Goal: Task Accomplishment & Management: Complete application form

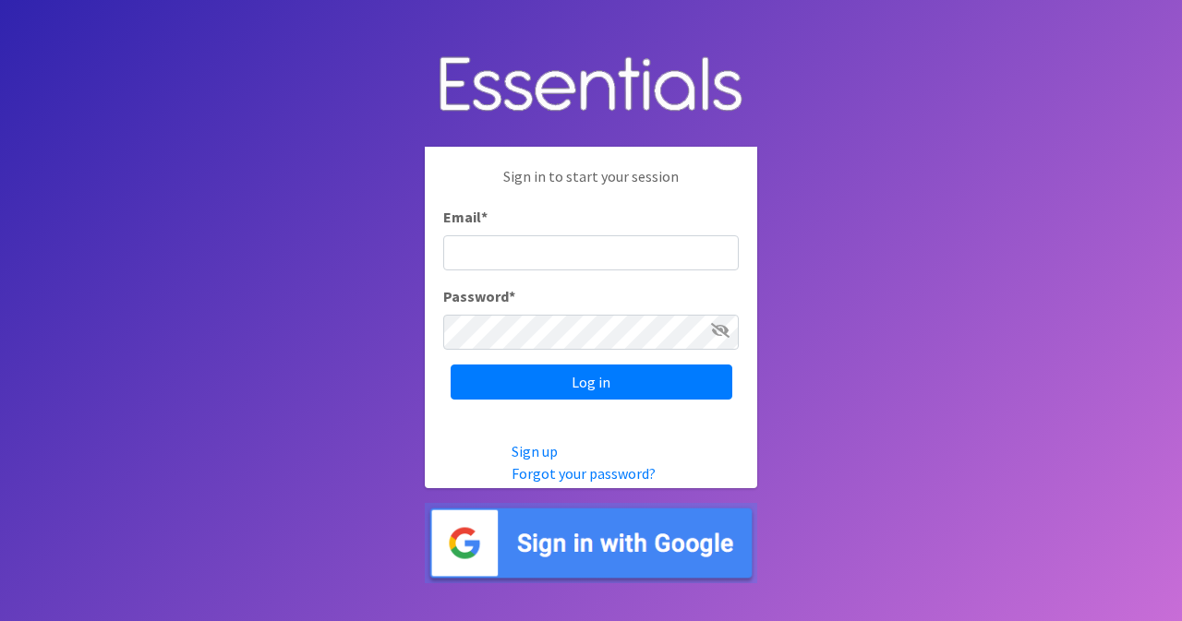
type input "[PERSON_NAME][EMAIL_ADDRESS][PERSON_NAME][DOMAIN_NAME]"
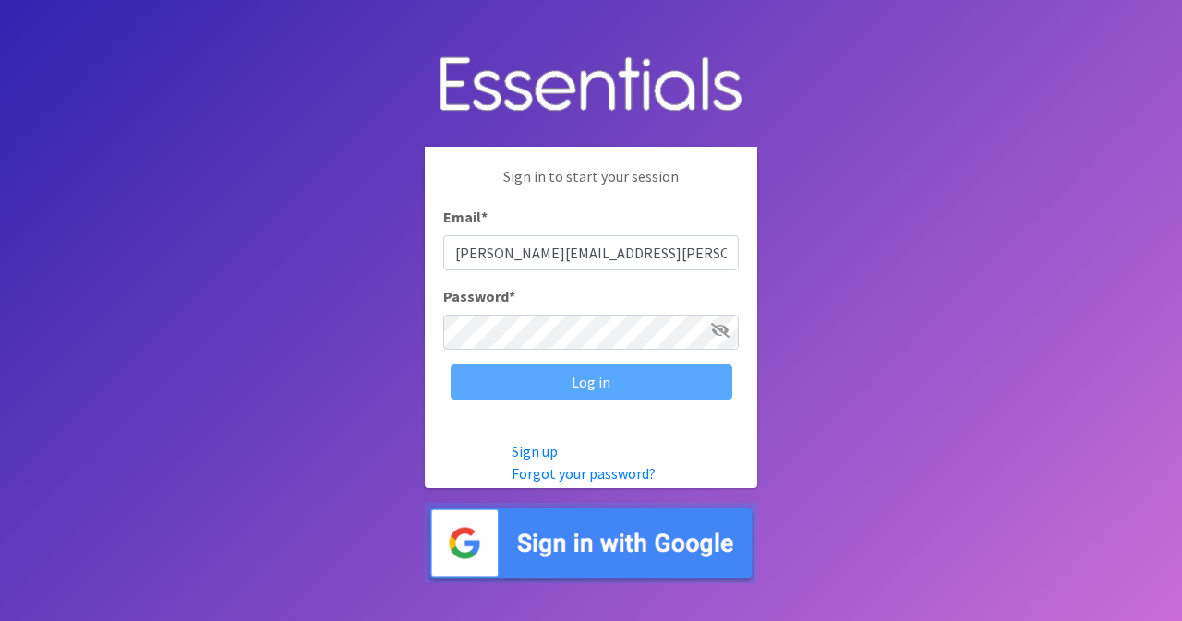
click at [611, 387] on div "Log in" at bounding box center [590, 382] width 295 height 35
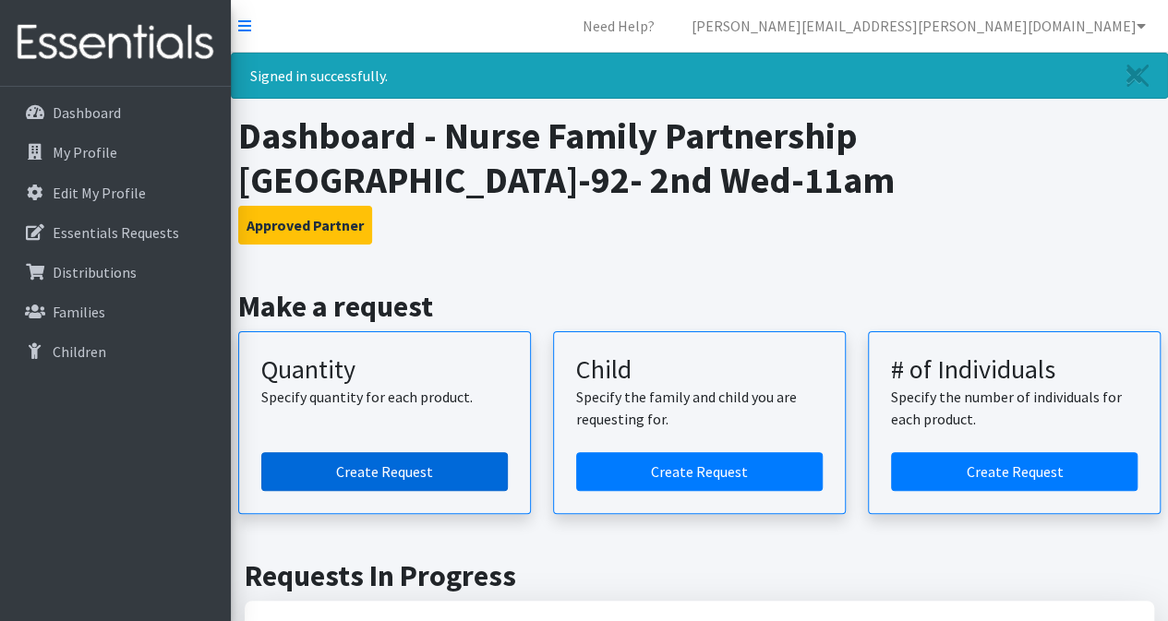
click at [340, 466] on link "Create Request" at bounding box center [384, 471] width 246 height 39
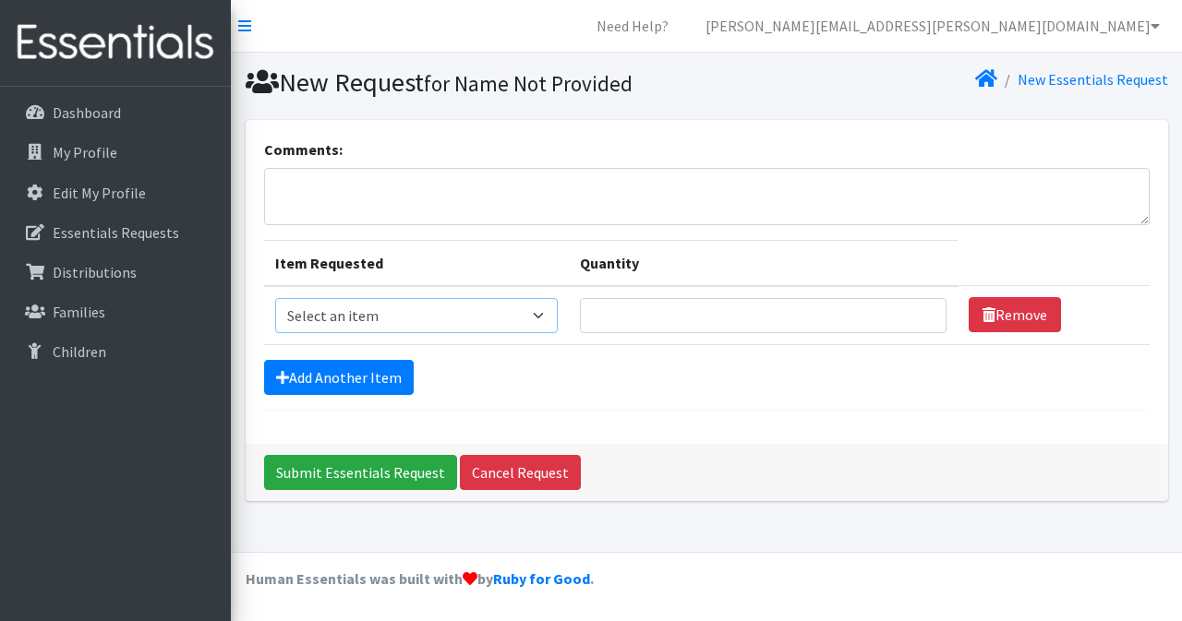
click at [542, 312] on select "Select an item Kids (Newborn) Kids (Size 1) Kids (Size 2) Kids (Size 3) Kids (S…" at bounding box center [416, 315] width 282 height 35
select select "3401"
click at [275, 298] on select "Select an item Kids (Newborn) Kids (Size 1) Kids (Size 2) Kids (Size 3) Kids (S…" at bounding box center [416, 315] width 282 height 35
click at [605, 320] on input "Quantity" at bounding box center [763, 315] width 366 height 35
type input "4"
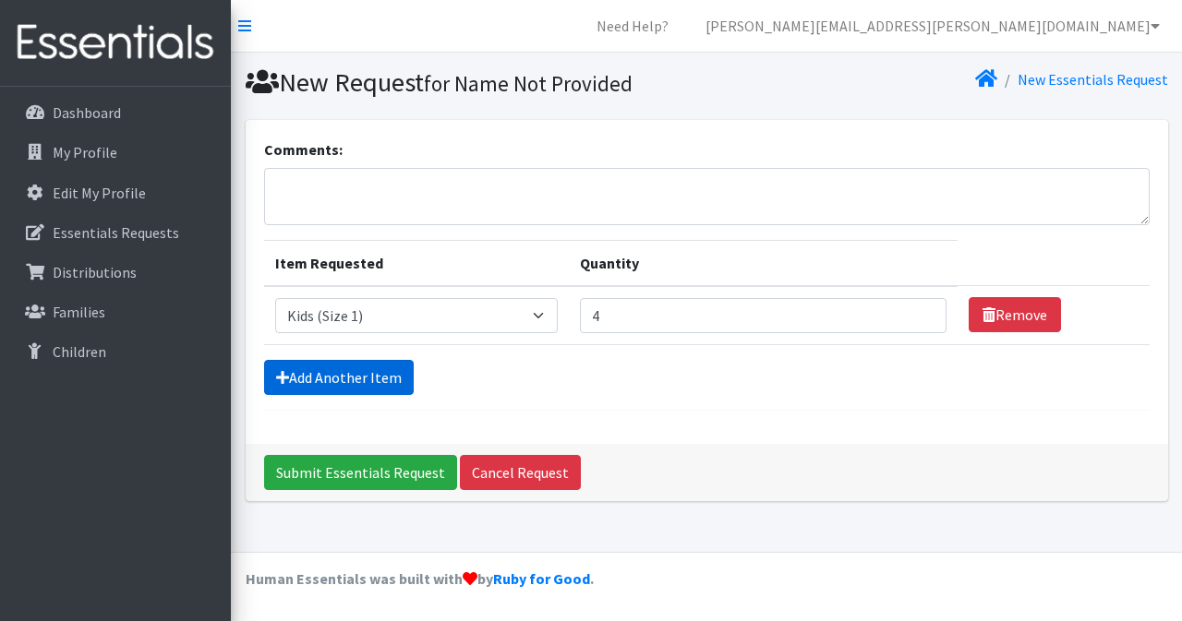
click at [370, 366] on link "Add Another Item" at bounding box center [339, 377] width 150 height 35
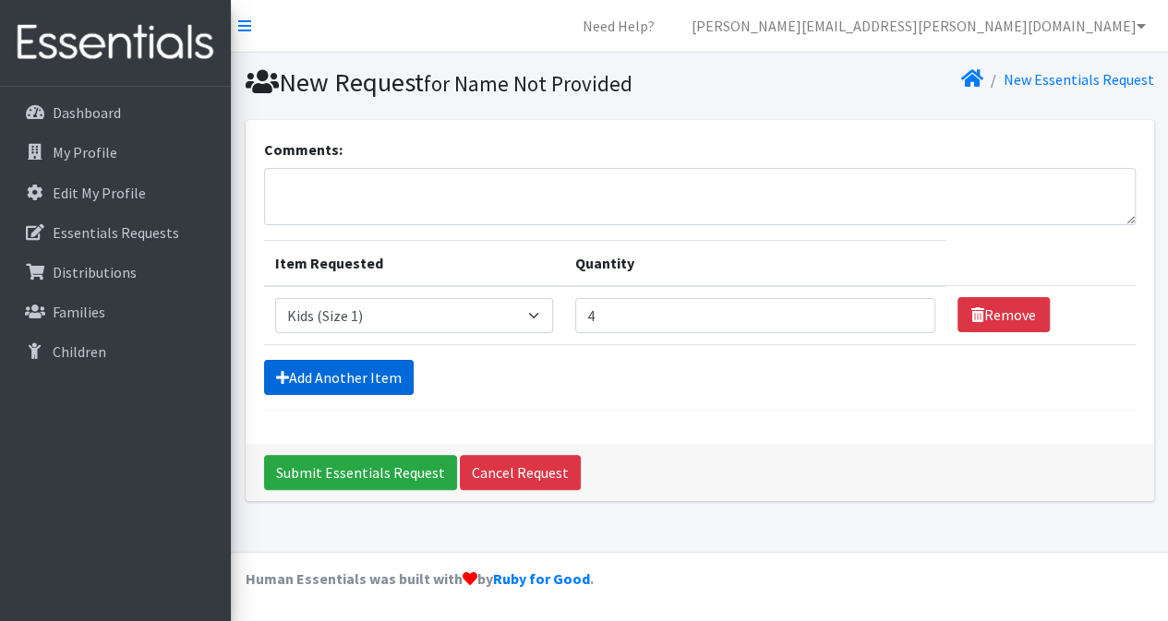
scroll to position [18, 0]
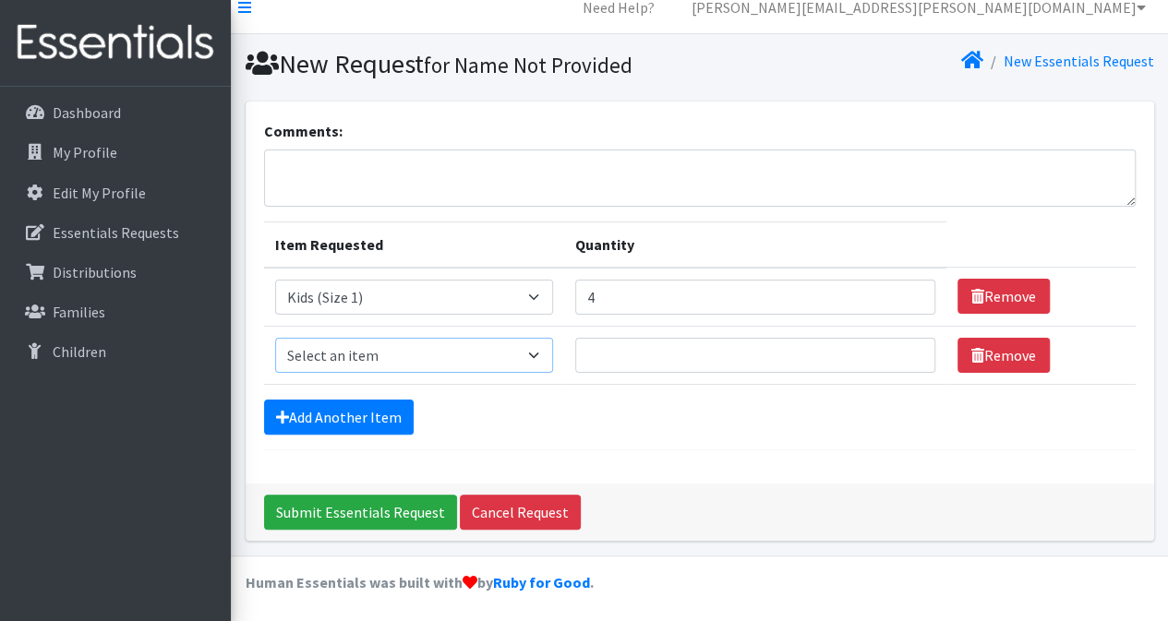
click at [540, 361] on select "Select an item Kids (Newborn) Kids (Size 1) Kids (Size 2) Kids (Size 3) Kids (S…" at bounding box center [414, 355] width 278 height 35
select select "3400"
click at [275, 338] on select "Select an item Kids (Newborn) Kids (Size 1) Kids (Size 2) Kids (Size 3) Kids (S…" at bounding box center [414, 355] width 278 height 35
click at [630, 357] on input "Quantity" at bounding box center [755, 355] width 360 height 35
type input "4"
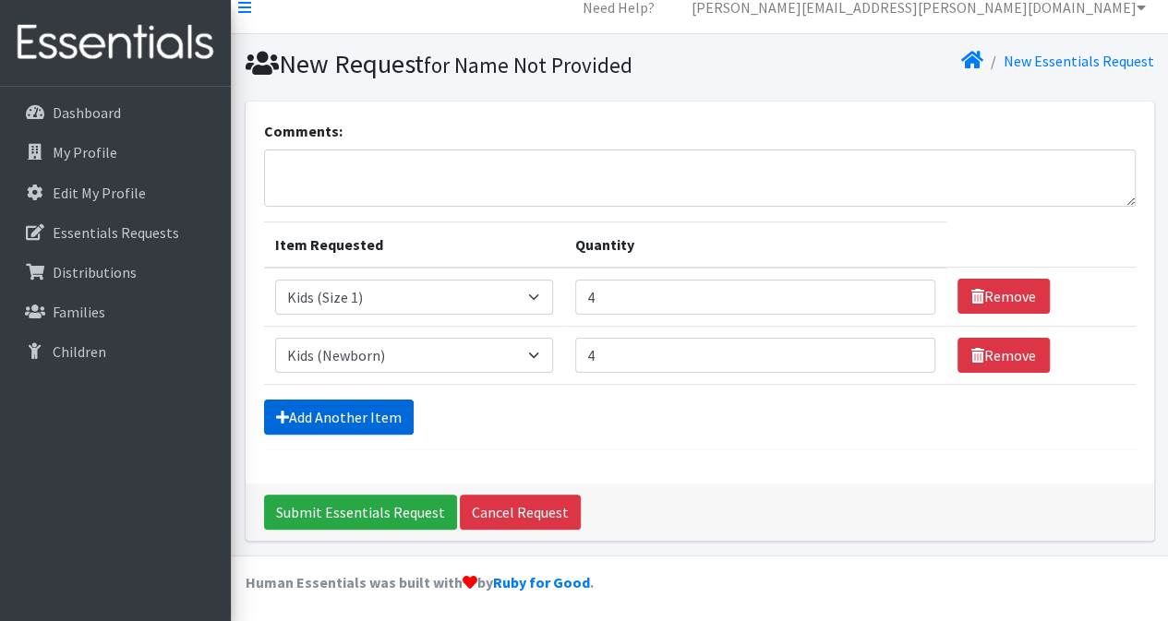
click at [313, 418] on link "Add Another Item" at bounding box center [339, 417] width 150 height 35
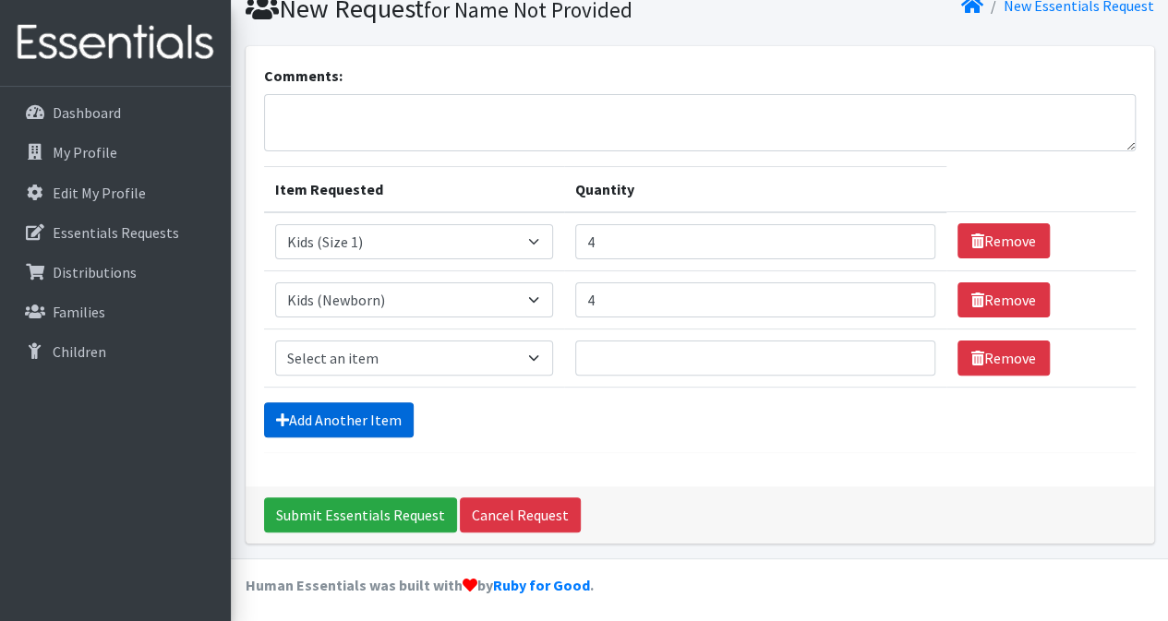
scroll to position [76, 0]
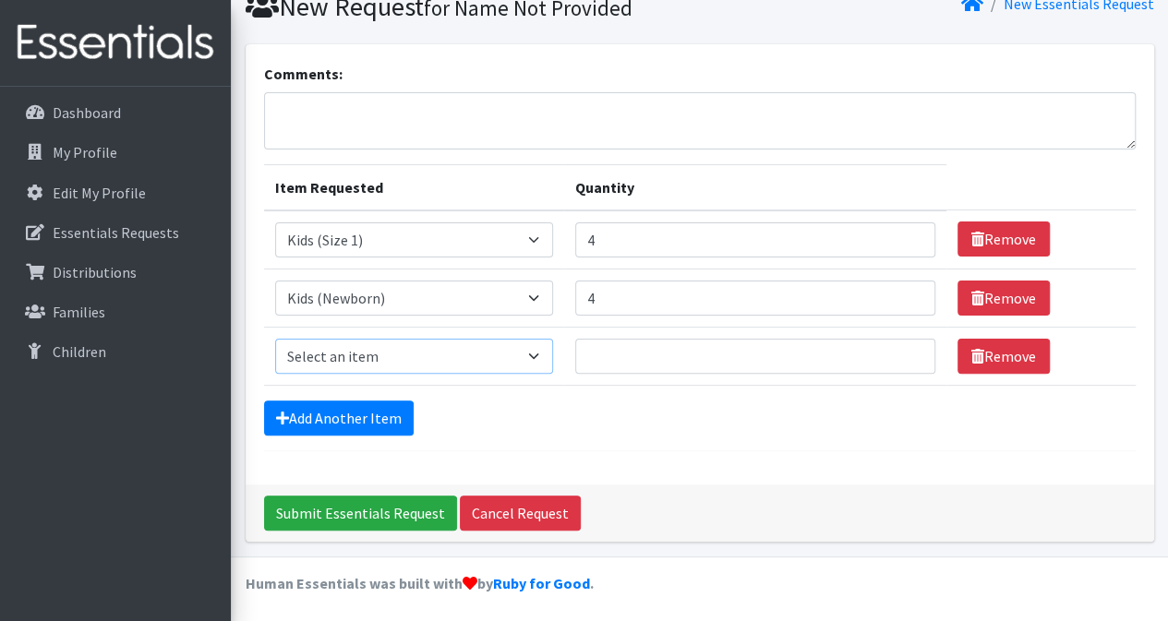
click at [521, 342] on select "Select an item Kids (Newborn) Kids (Size 1) Kids (Size 2) Kids (Size 3) Kids (S…" at bounding box center [414, 356] width 278 height 35
select select "3394"
click at [275, 339] on select "Select an item Kids (Newborn) Kids (Size 1) Kids (Size 2) Kids (Size 3) Kids (S…" at bounding box center [414, 356] width 278 height 35
click at [641, 348] on input "Quantity" at bounding box center [755, 356] width 360 height 35
type input "6"
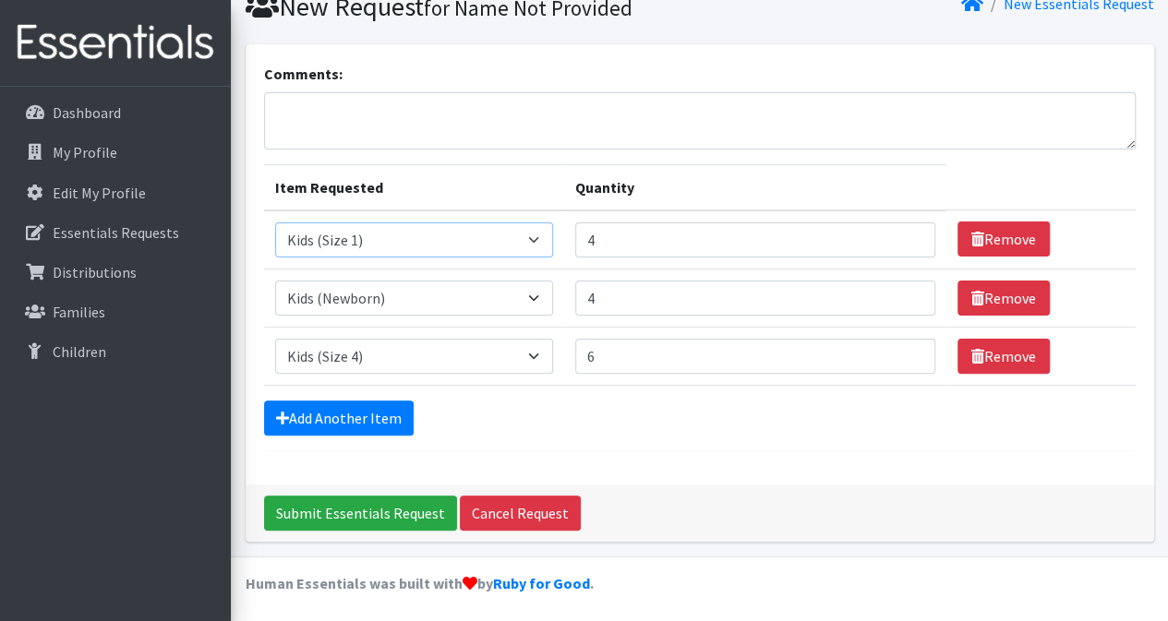
click at [538, 234] on select "Select an item Kids (Newborn) Kids (Size 1) Kids (Size 2) Kids (Size 3) Kids (S…" at bounding box center [414, 239] width 278 height 35
select select "3400"
click at [275, 222] on select "Select an item Kids (Newborn) Kids (Size 1) Kids (Size 2) Kids (Size 3) Kids (S…" at bounding box center [414, 239] width 278 height 35
click at [539, 294] on select "Select an item Kids (Newborn) Kids (Size 1) Kids (Size 2) Kids (Size 3) Kids (S…" at bounding box center [414, 298] width 278 height 35
select select "3401"
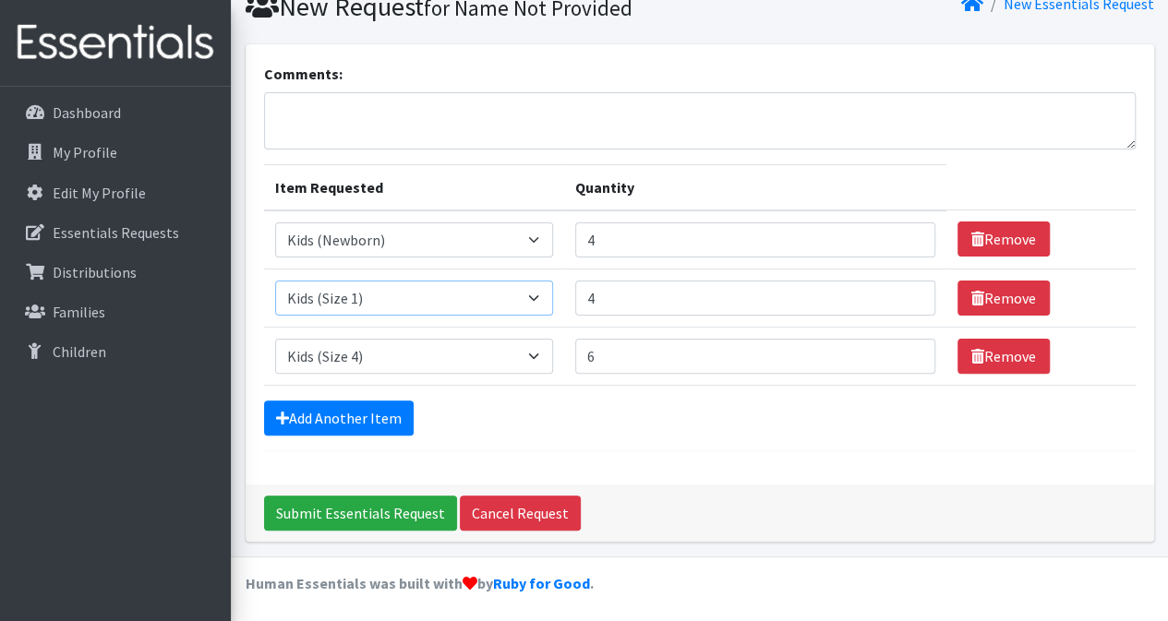
click at [275, 281] on select "Select an item Kids (Newborn) Kids (Size 1) Kids (Size 2) Kids (Size 3) Kids (S…" at bounding box center [414, 298] width 278 height 35
click at [279, 418] on icon at bounding box center [282, 418] width 13 height 15
click at [353, 416] on link "Add Another Item" at bounding box center [339, 418] width 150 height 35
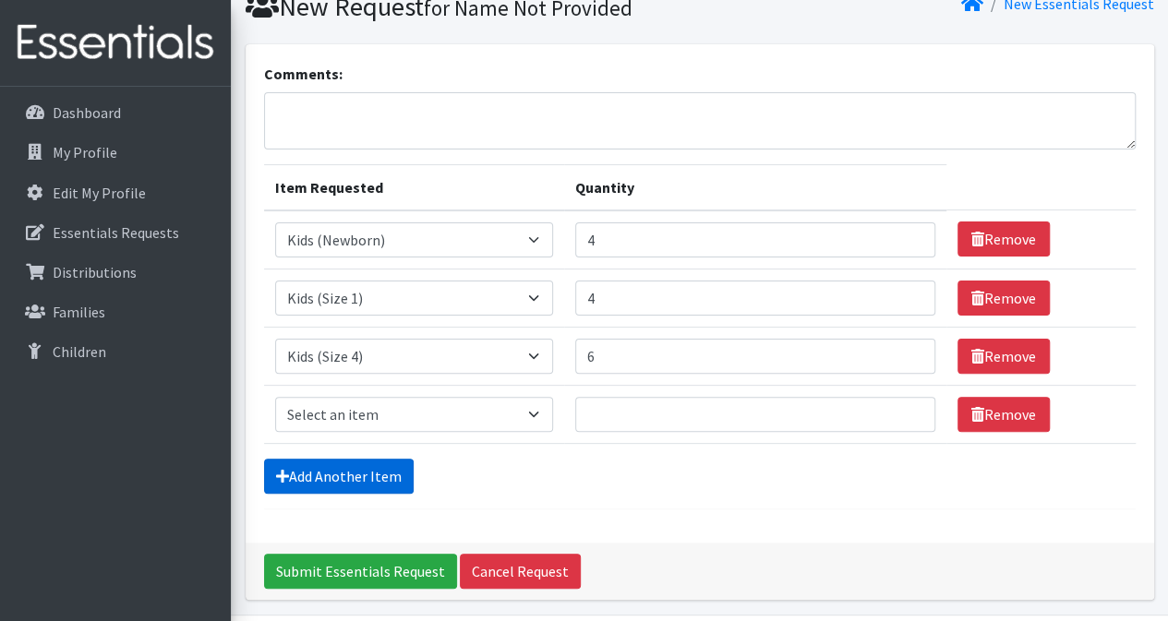
scroll to position [134, 0]
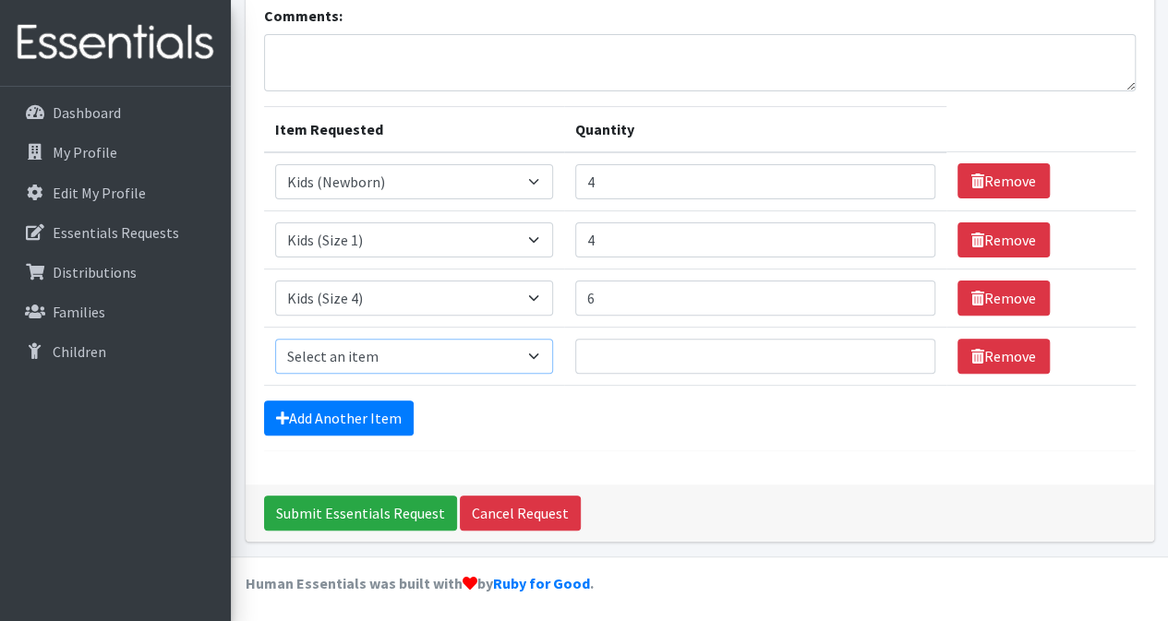
click at [539, 354] on select "Select an item Kids (Newborn) Kids (Size 1) Kids (Size 2) Kids (Size 3) Kids (S…" at bounding box center [414, 356] width 278 height 35
select select "3418"
click at [275, 339] on select "Select an item Kids (Newborn) Kids (Size 1) Kids (Size 2) Kids (Size 3) Kids (S…" at bounding box center [414, 356] width 278 height 35
click at [623, 342] on input "Quantity" at bounding box center [755, 356] width 360 height 35
type input "12"
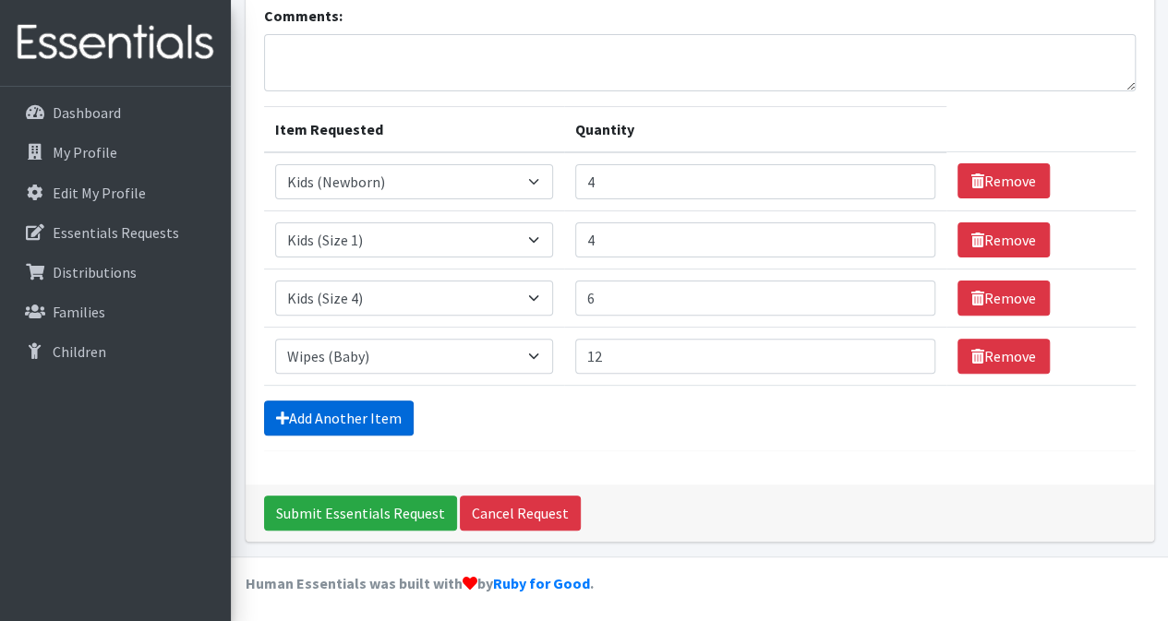
click at [388, 412] on link "Add Another Item" at bounding box center [339, 418] width 150 height 35
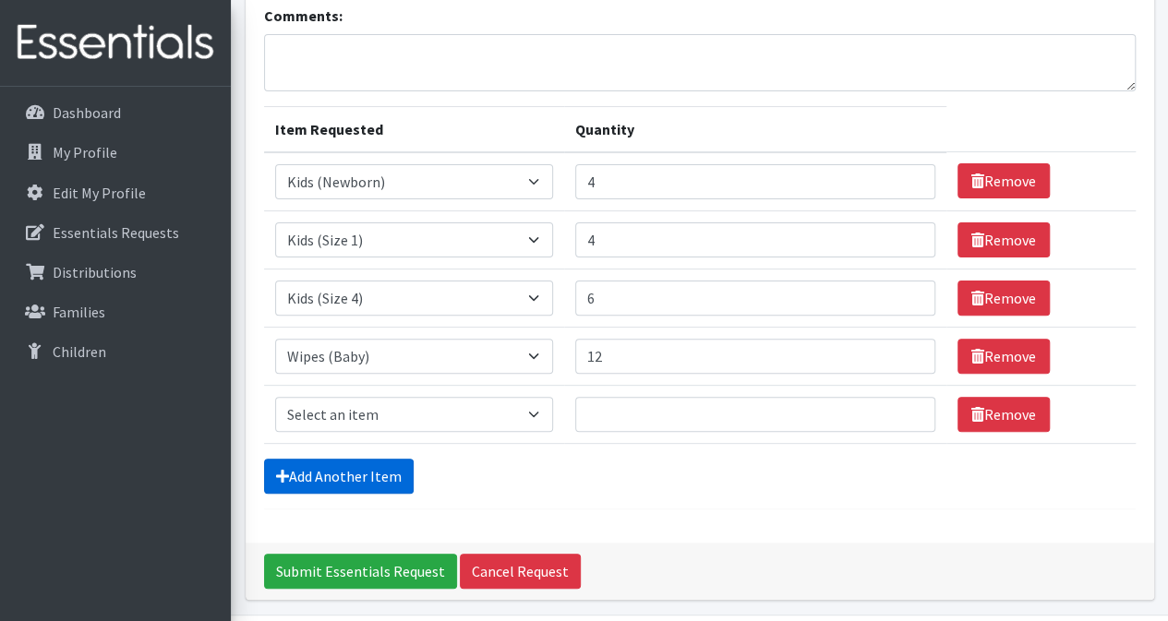
scroll to position [192, 0]
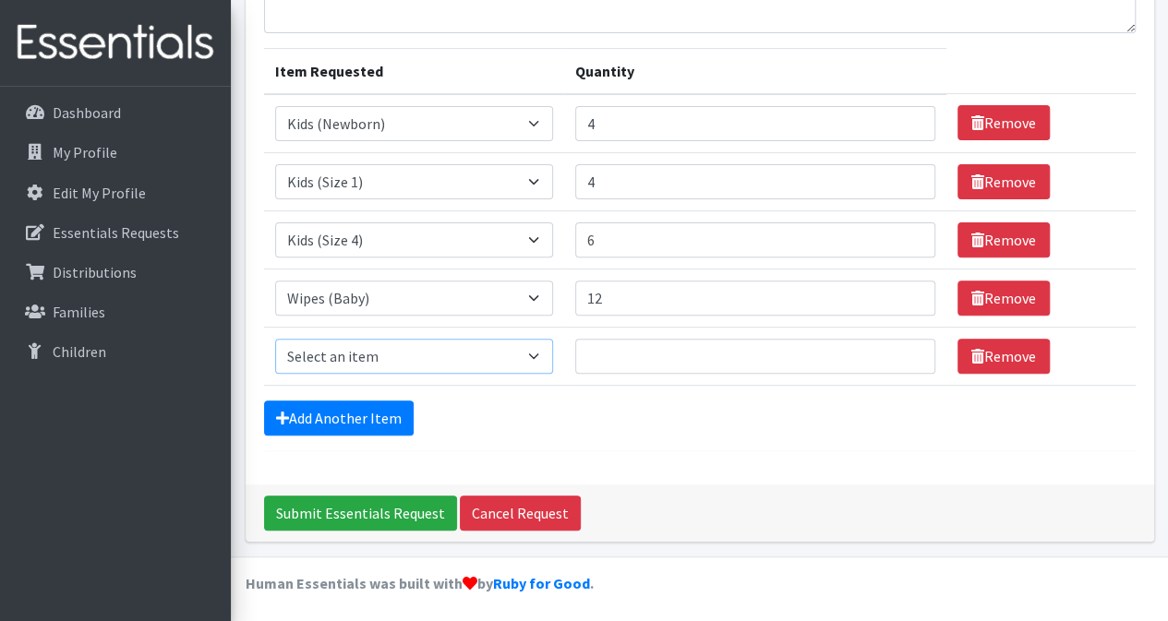
click at [535, 351] on select "Select an item Kids (Newborn) Kids (Size 1) Kids (Size 2) Kids (Size 3) Kids (S…" at bounding box center [414, 356] width 278 height 35
click at [607, 389] on form "Comments: Item Requested Quantity Item Requested Select an item Kids (Newborn) …" at bounding box center [699, 198] width 871 height 505
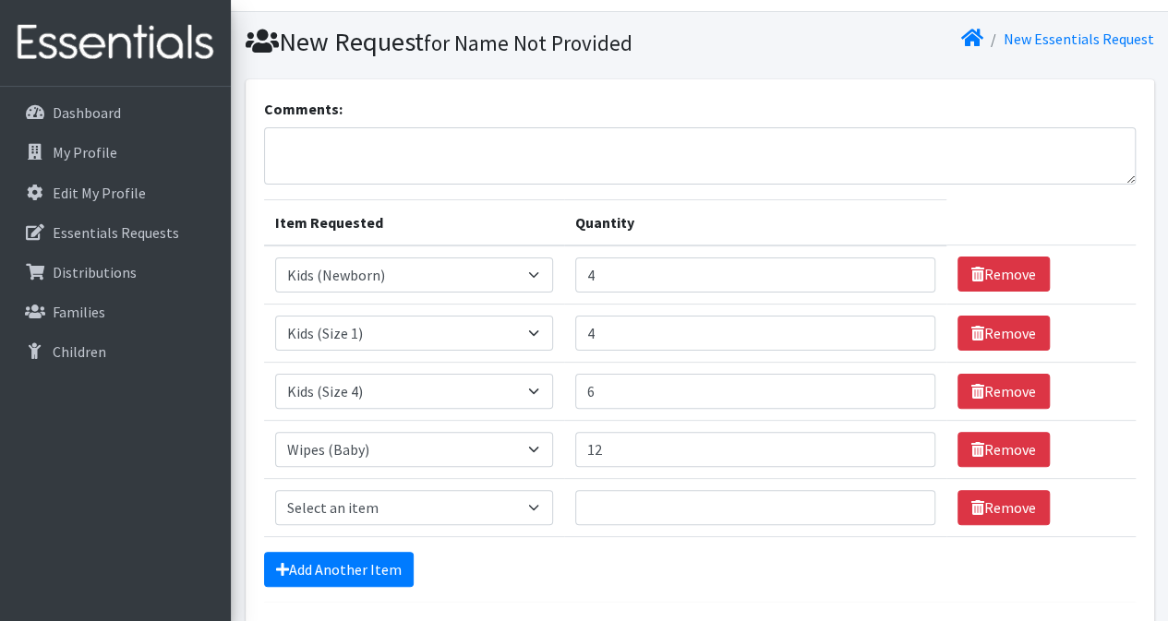
scroll to position [39, 0]
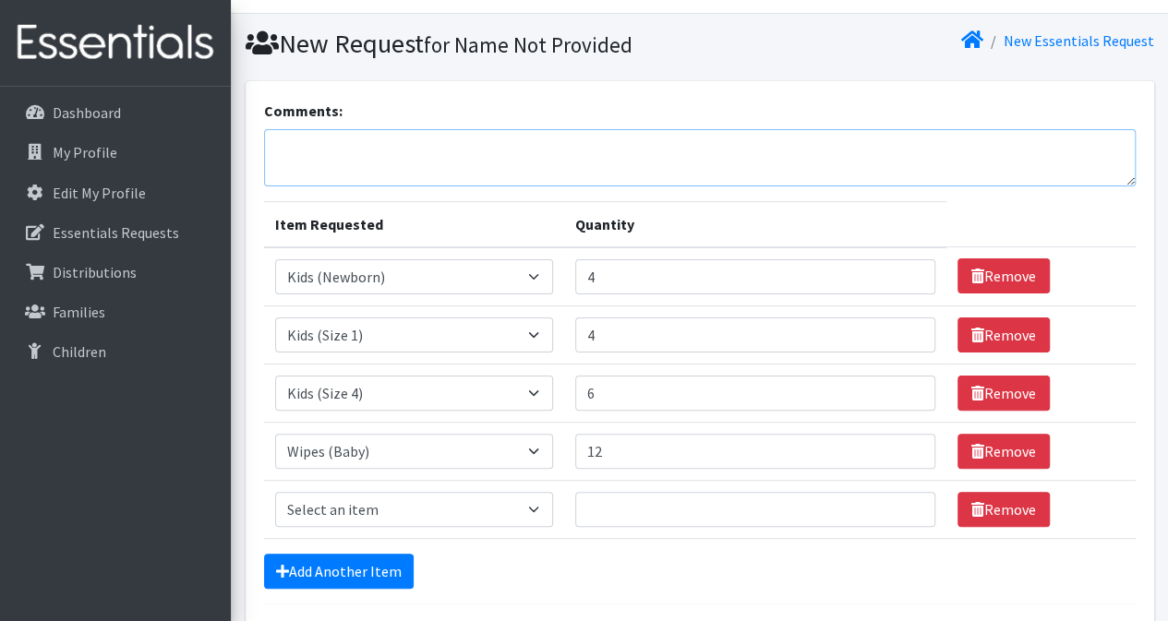
click at [630, 147] on textarea "Comments:" at bounding box center [699, 157] width 871 height 57
type textarea "Size 7 - quantity 4, if you have them please!"
click at [538, 284] on select "Select an item Kids (Newborn) Kids (Size 1) Kids (Size 2) Kids (Size 3) Kids (S…" at bounding box center [414, 276] width 278 height 35
click at [275, 259] on select "Select an item Kids (Newborn) Kids (Size 1) Kids (Size 2) Kids (Size 3) Kids (S…" at bounding box center [414, 276] width 278 height 35
click at [990, 204] on table "Item Requested Quantity Item Requested Select an item Kids (Newborn) Kids (Size…" at bounding box center [699, 370] width 871 height 338
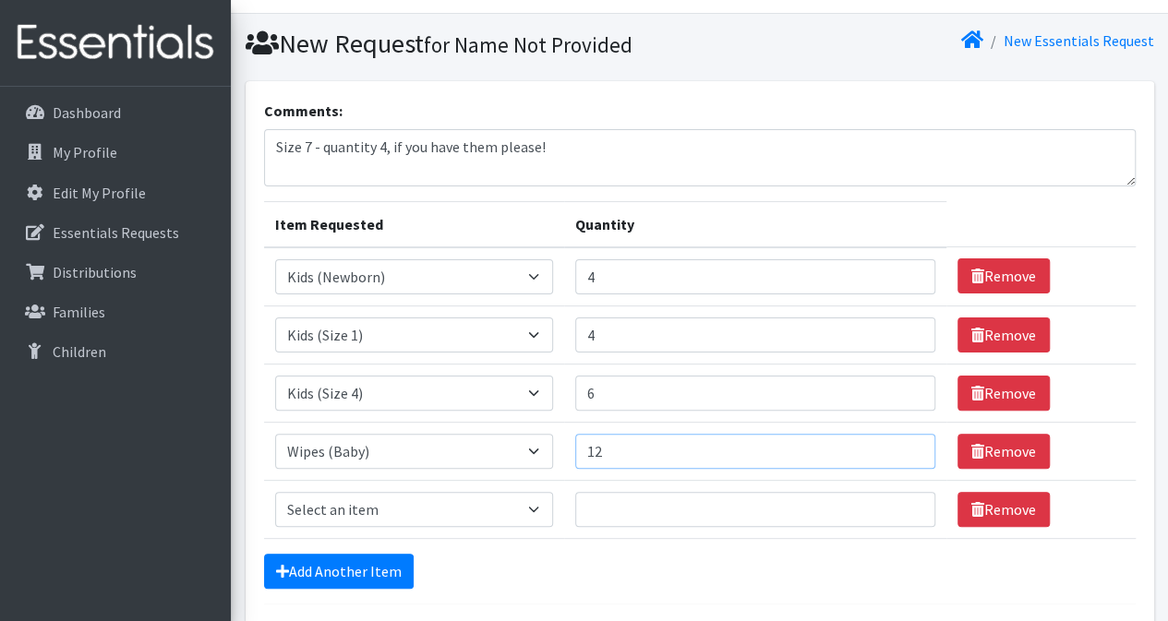
click at [609, 444] on input "12" at bounding box center [755, 451] width 360 height 35
type input "1"
type input "24"
click at [676, 513] on input "Quantity" at bounding box center [755, 509] width 360 height 35
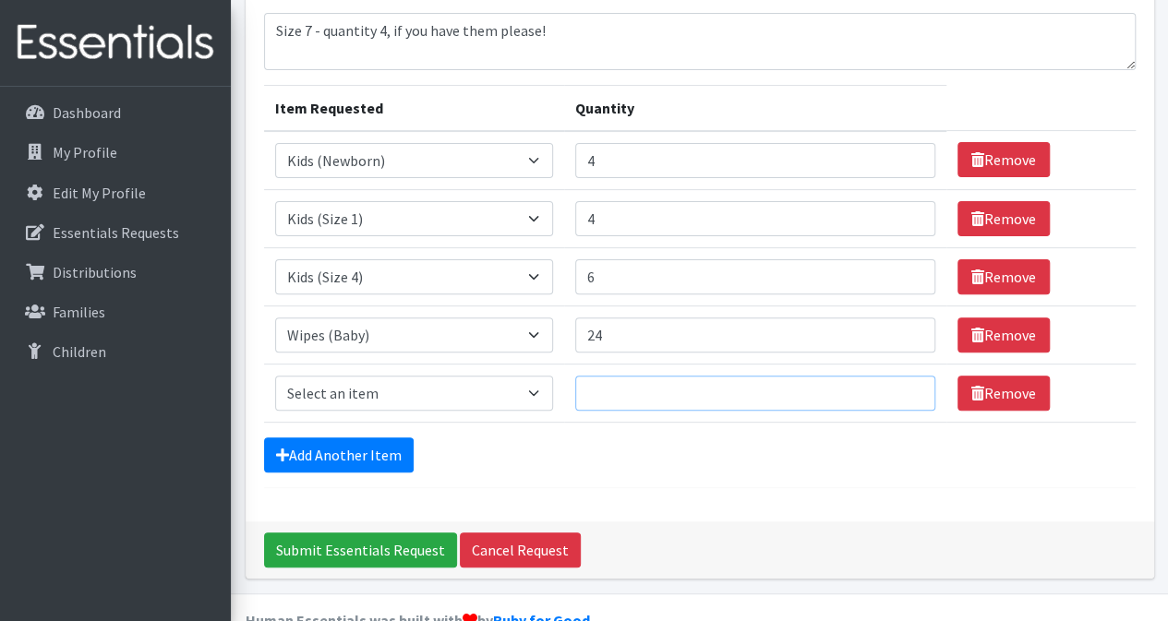
scroll to position [192, 0]
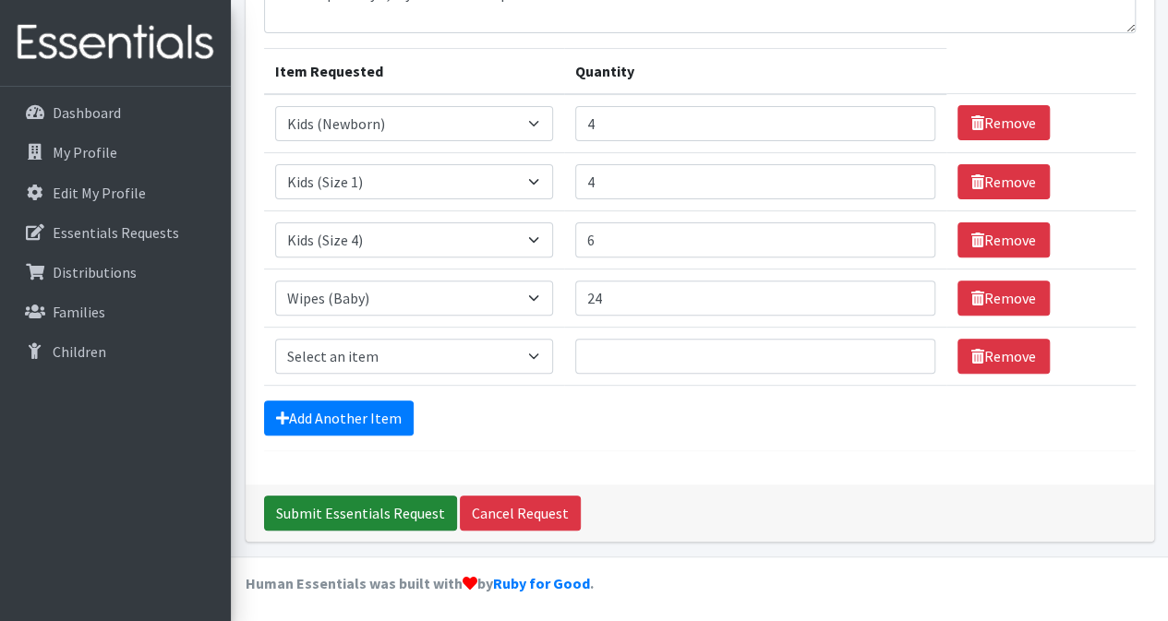
click at [395, 508] on input "Submit Essentials Request" at bounding box center [360, 513] width 193 height 35
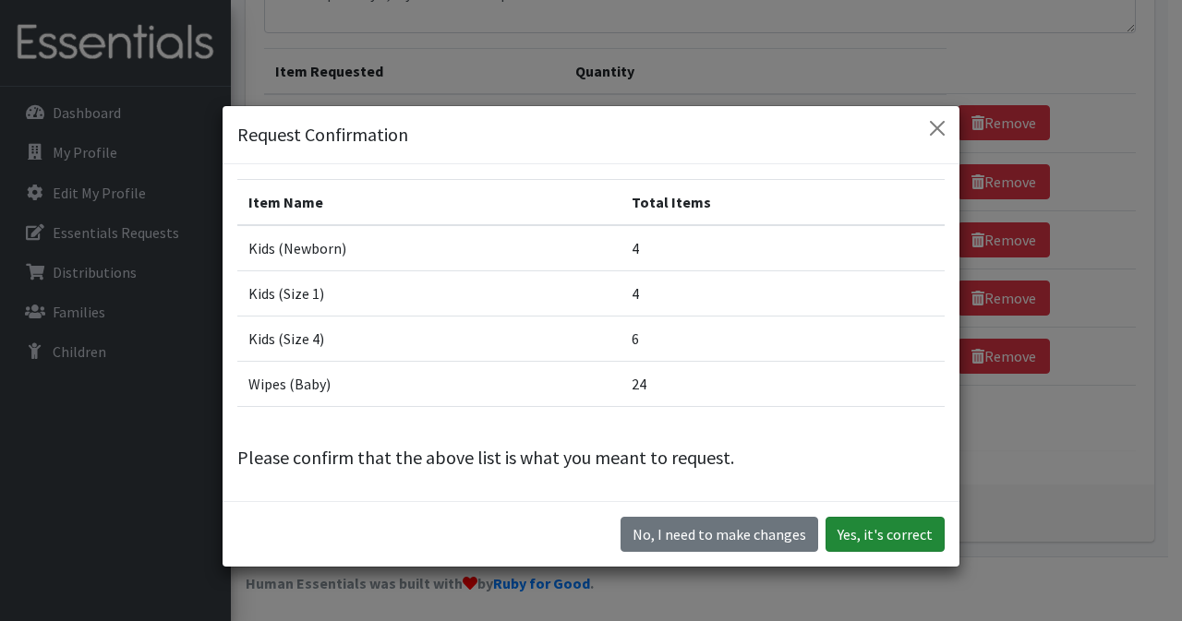
click at [870, 531] on button "Yes, it's correct" at bounding box center [884, 534] width 119 height 35
